Goal: Task Accomplishment & Management: Complete application form

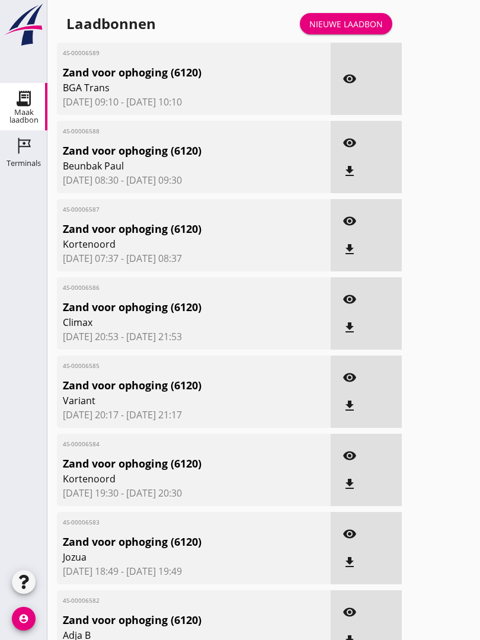
click at [352, 30] on div "Nieuwe laadbon" at bounding box center [345, 24] width 73 height 12
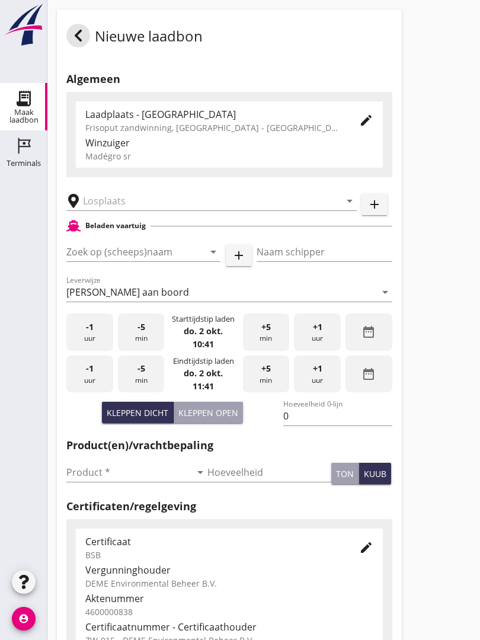
click at [115, 204] on input "text" at bounding box center [203, 200] width 240 height 19
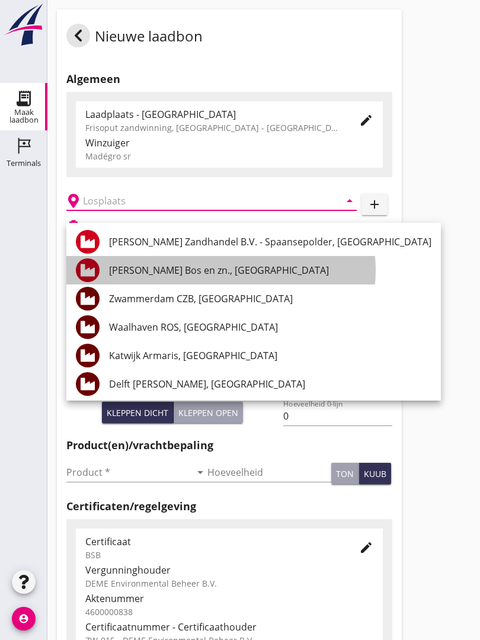
click at [199, 271] on div "[PERSON_NAME] Bos en zn., [GEOGRAPHIC_DATA]" at bounding box center [270, 270] width 322 height 14
type input "[PERSON_NAME] Bos en zn., [GEOGRAPHIC_DATA]"
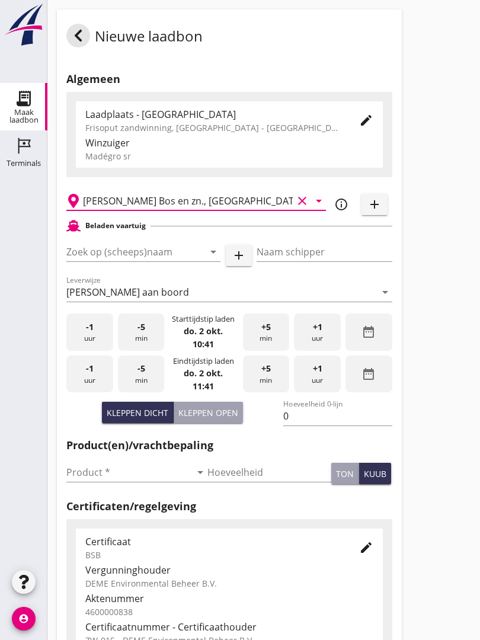
click at [178, 258] on input "Zoek op (scheeps)naam" at bounding box center [126, 251] width 121 height 19
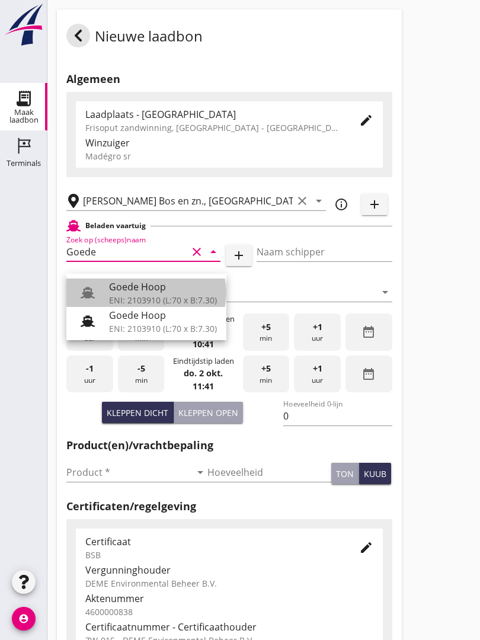
click at [162, 291] on div "Goede Hoop" at bounding box center [163, 287] width 108 height 14
type input "Goede Hoop"
type input "[PERSON_NAME]"
type input "555"
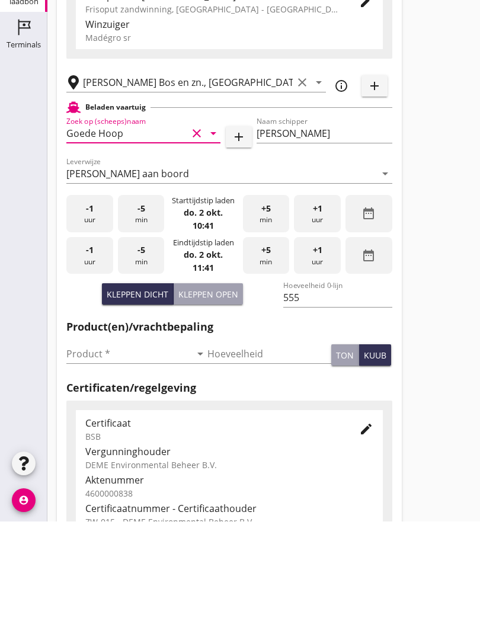
click at [93, 463] on input "Product *" at bounding box center [128, 472] width 124 height 19
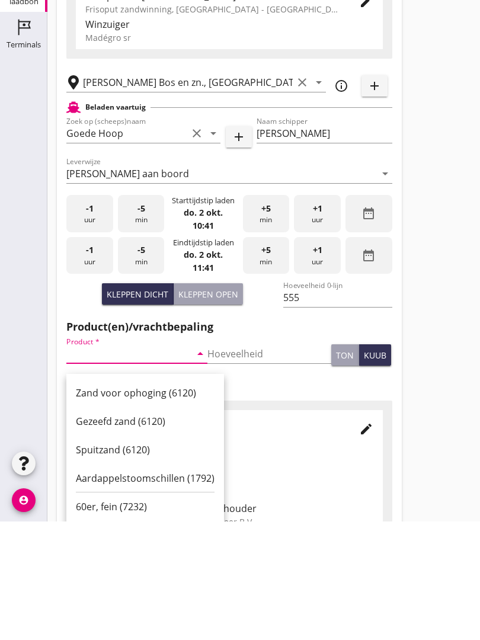
click at [153, 504] on div "Zand voor ophoging (6120)" at bounding box center [145, 511] width 139 height 14
type input "Zand voor ophoging (6120)"
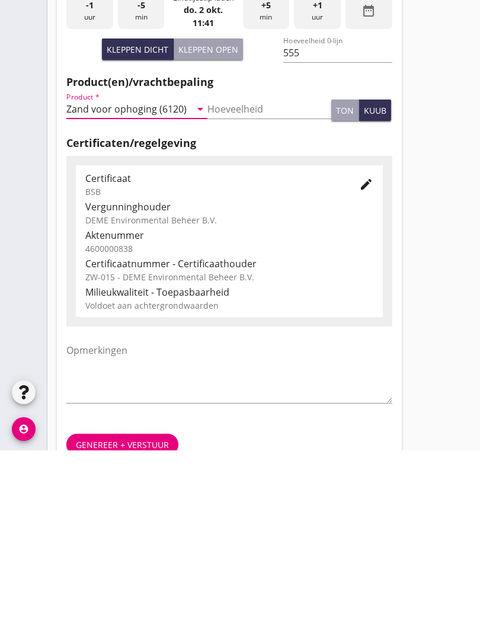
scroll to position [207, 0]
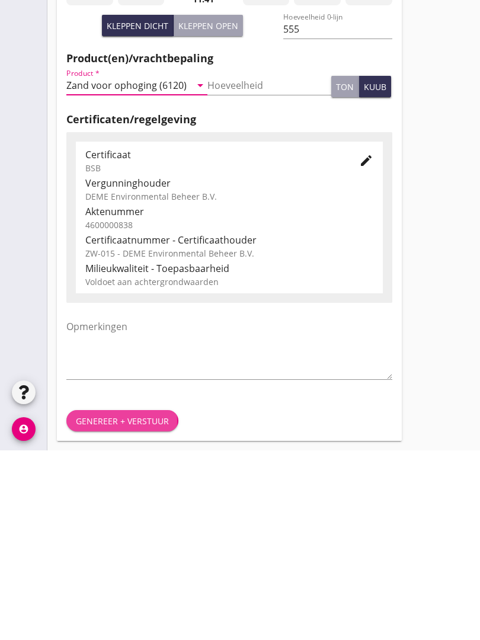
click at [115, 604] on div "Genereer + verstuur" at bounding box center [122, 610] width 93 height 12
